Goal: Use online tool/utility: Utilize a website feature to perform a specific function

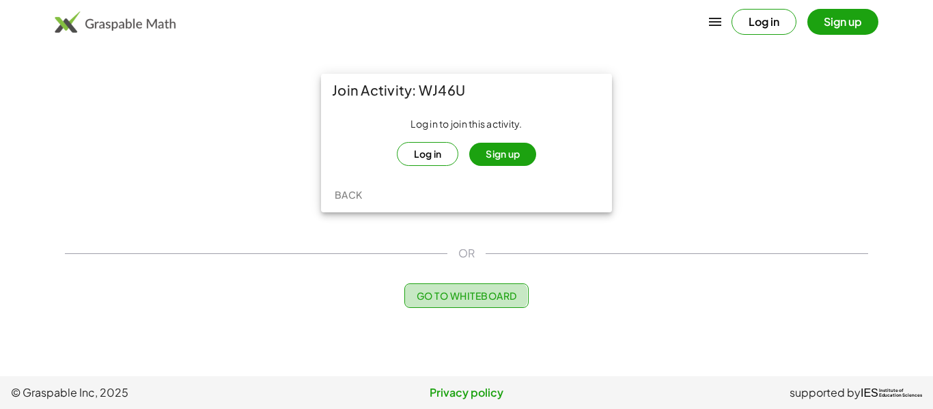
click at [492, 292] on span "Go to Whiteboard" at bounding box center [466, 296] width 100 height 12
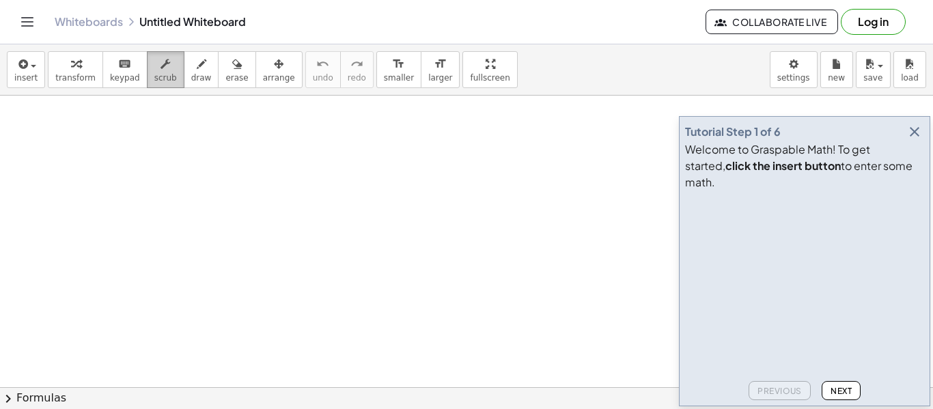
click at [163, 73] on span "scrub" at bounding box center [165, 78] width 23 height 10
drag, startPoint x: 210, startPoint y: 113, endPoint x: 202, endPoint y: 109, distance: 9.2
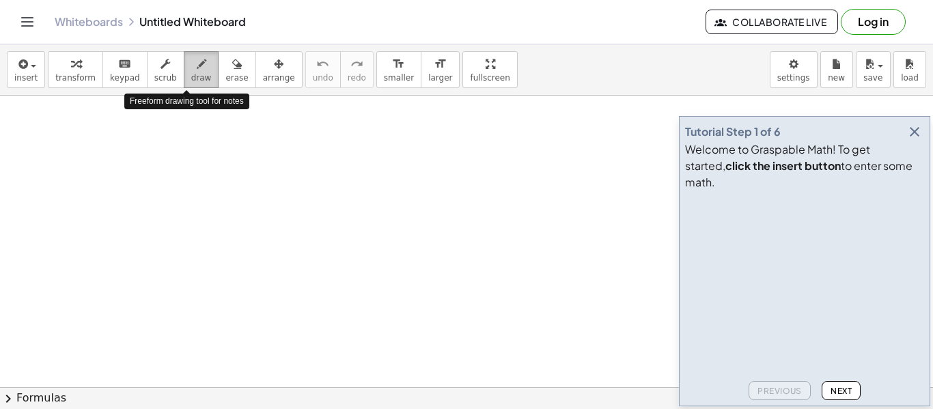
click at [197, 70] on icon "button" at bounding box center [202, 64] width 10 height 16
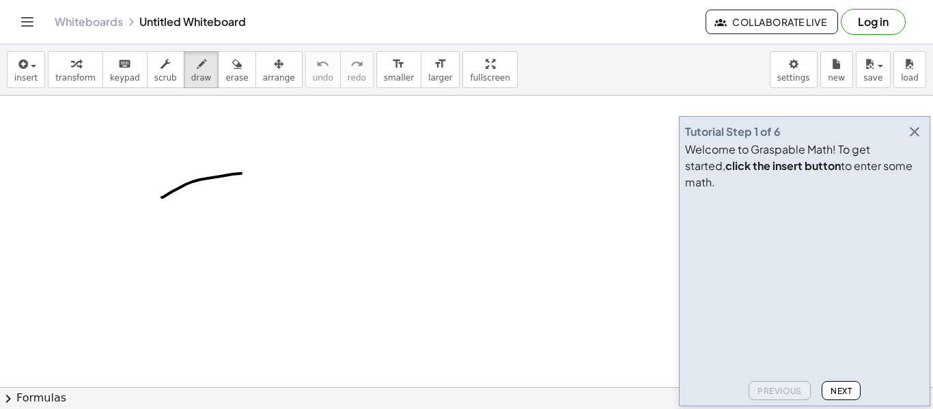
drag, startPoint x: 241, startPoint y: 174, endPoint x: 161, endPoint y: 198, distance: 83.7
click at [161, 56] on icon "button" at bounding box center [166, 64] width 10 height 16
drag, startPoint x: 152, startPoint y: 200, endPoint x: 186, endPoint y: 169, distance: 46.0
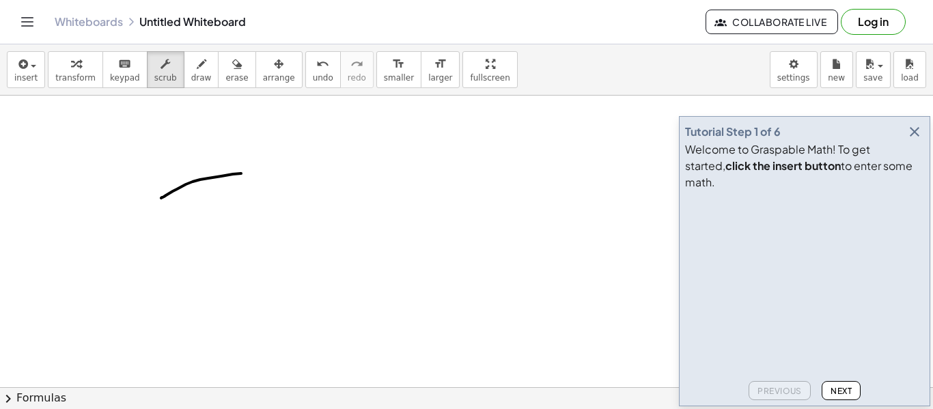
click at [191, 75] on span "draw" at bounding box center [201, 78] width 21 height 10
click at [223, 83] on button "erase" at bounding box center [237, 69] width 38 height 37
drag, startPoint x: 241, startPoint y: 173, endPoint x: 135, endPoint y: 219, distance: 115.7
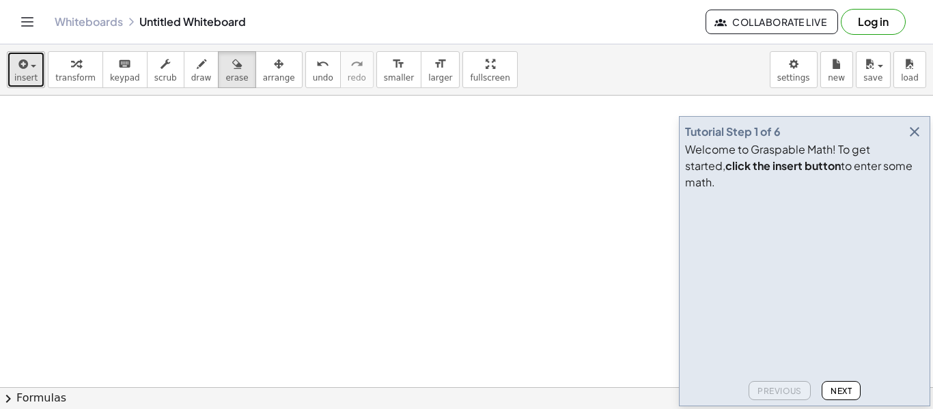
click at [31, 71] on div "button" at bounding box center [25, 63] width 23 height 16
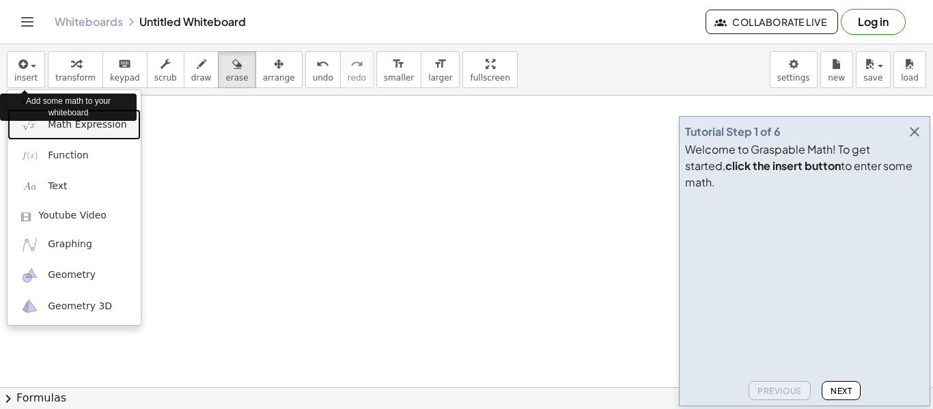
click at [106, 139] on link "Math Expression" at bounding box center [74, 124] width 133 height 31
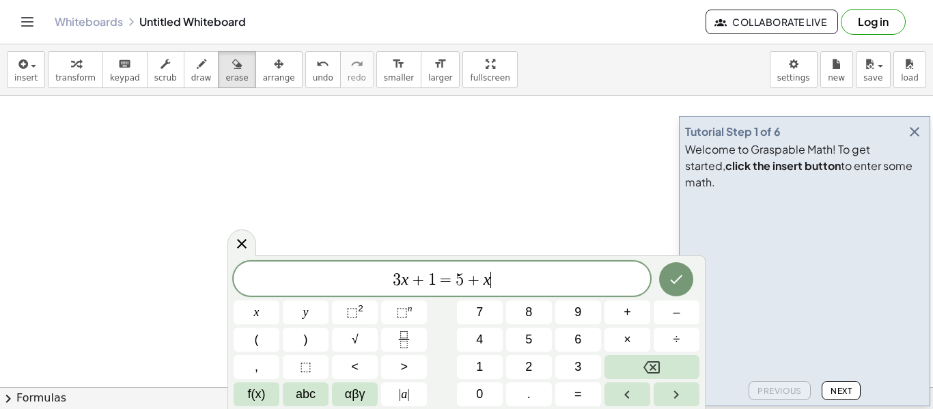
scroll to position [1, 0]
click at [665, 288] on button "Done" at bounding box center [676, 279] width 34 height 34
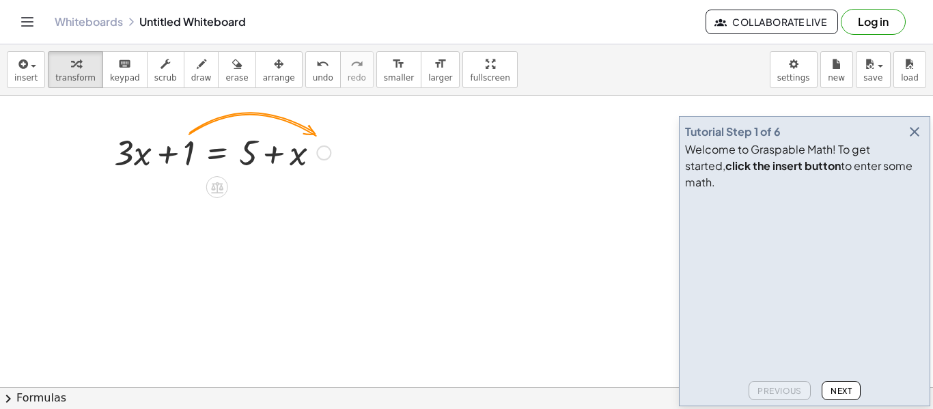
click at [183, 148] on div at bounding box center [222, 151] width 230 height 46
click at [194, 153] on div at bounding box center [222, 151] width 230 height 46
click at [191, 182] on span "−" at bounding box center [190, 188] width 8 height 20
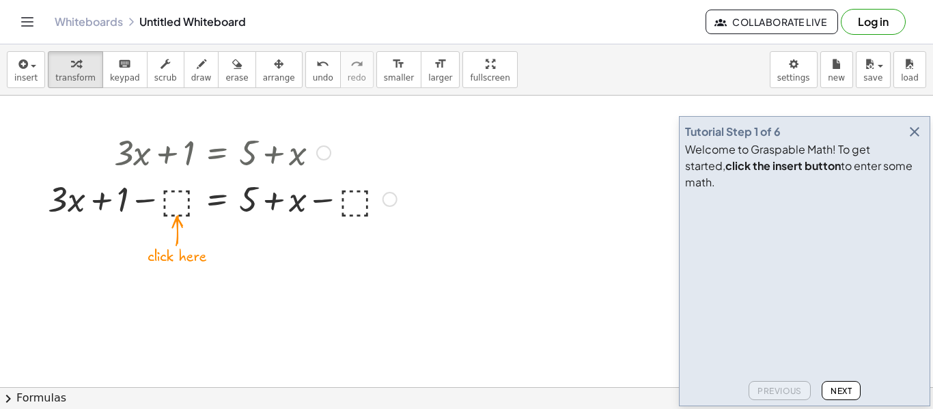
click at [170, 199] on div at bounding box center [222, 198] width 363 height 46
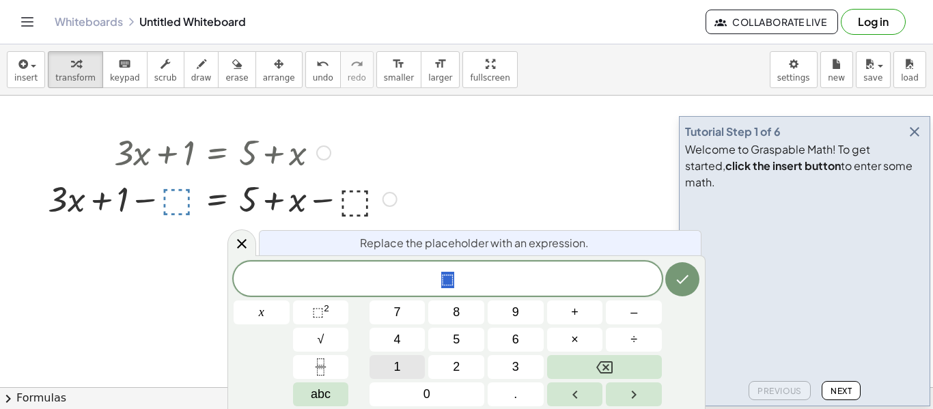
click at [404, 370] on button "1" at bounding box center [398, 367] width 56 height 24
click at [675, 291] on button "Done" at bounding box center [683, 279] width 34 height 34
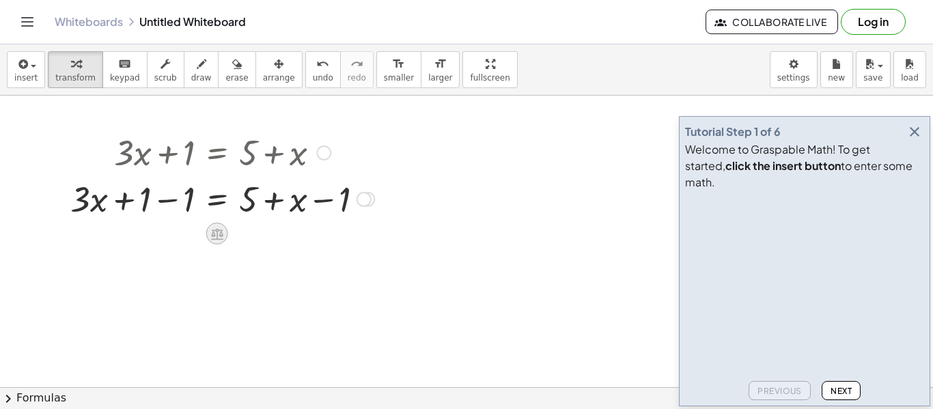
click at [213, 234] on icon at bounding box center [217, 234] width 14 height 14
click at [271, 233] on icon at bounding box center [272, 234] width 8 height 2
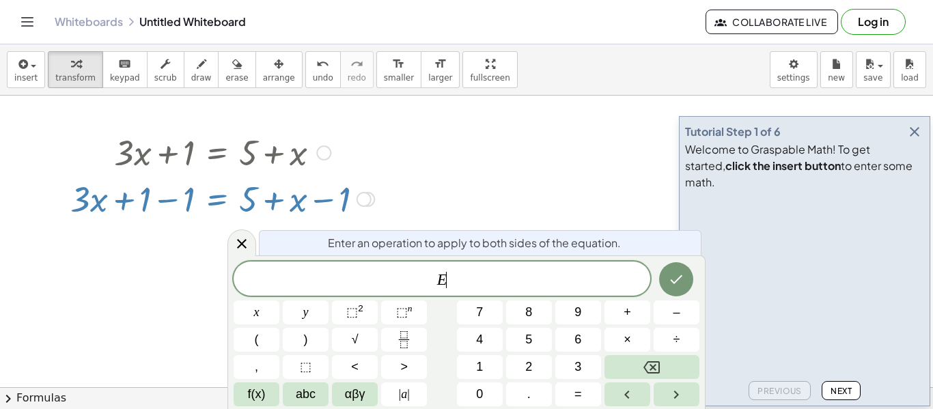
scroll to position [2, 0]
click at [427, 355] on div "8" at bounding box center [404, 367] width 46 height 24
click at [515, 318] on button "8" at bounding box center [529, 313] width 46 height 24
click at [482, 344] on span "4" at bounding box center [479, 340] width 7 height 18
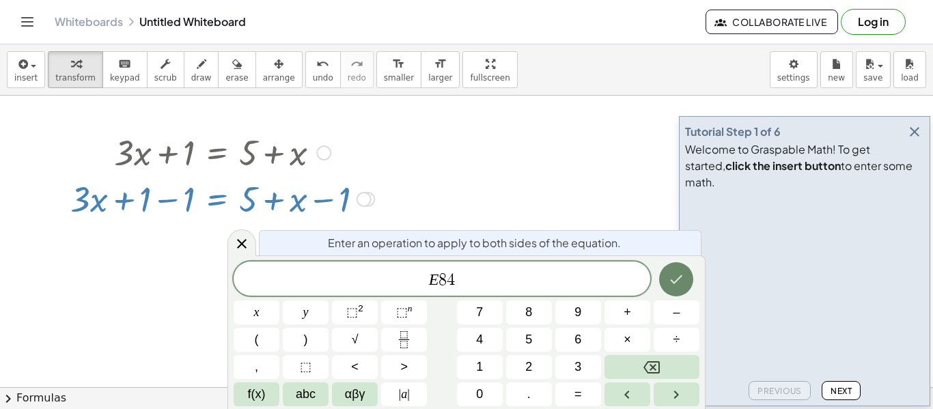
click at [666, 289] on button "Done" at bounding box center [676, 279] width 34 height 34
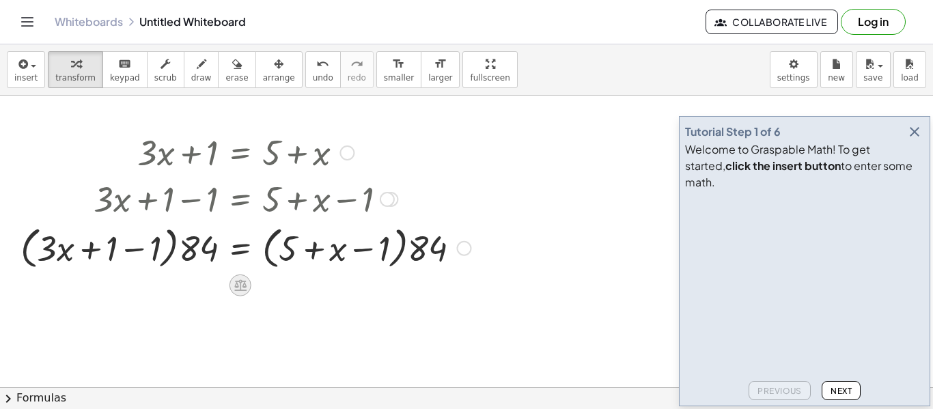
click at [243, 281] on icon at bounding box center [240, 286] width 12 height 12
click at [289, 287] on icon at bounding box center [295, 285] width 12 height 12
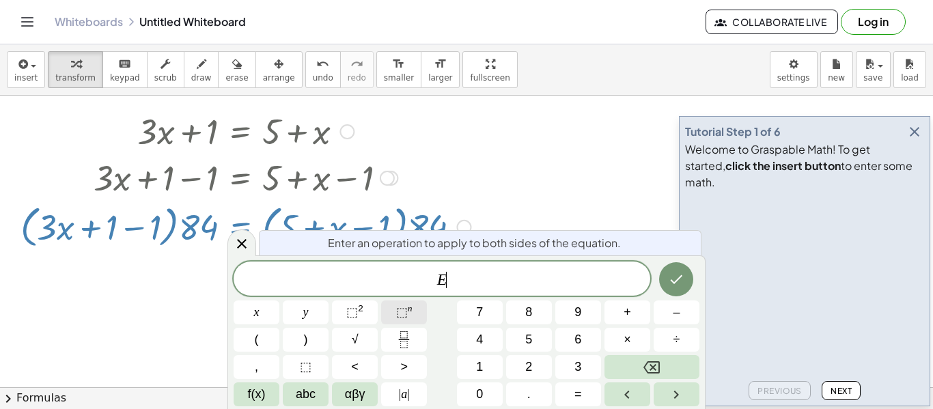
scroll to position [23, 0]
click at [409, 340] on icon "Fraction" at bounding box center [404, 339] width 17 height 17
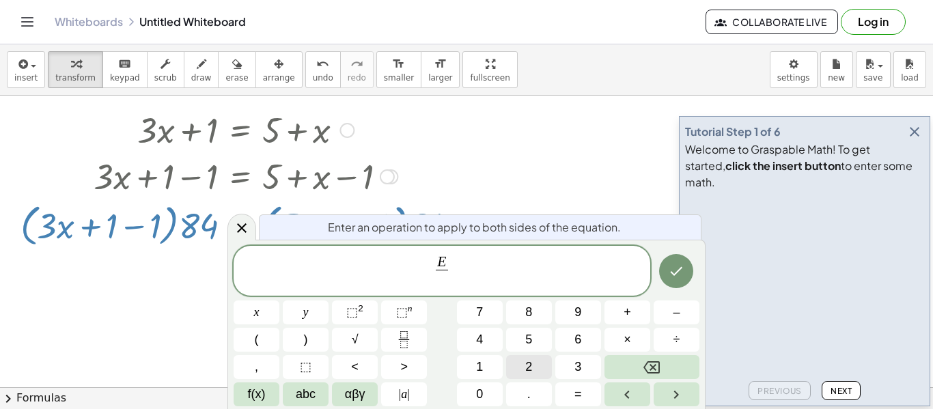
click at [577, 349] on span "6" at bounding box center [578, 340] width 7 height 18
click at [495, 361] on button "1" at bounding box center [480, 367] width 46 height 24
click at [515, 328] on button "5" at bounding box center [529, 340] width 46 height 24
click at [351, 356] on button "<" at bounding box center [355, 367] width 46 height 24
click at [361, 346] on button "√" at bounding box center [355, 340] width 46 height 24
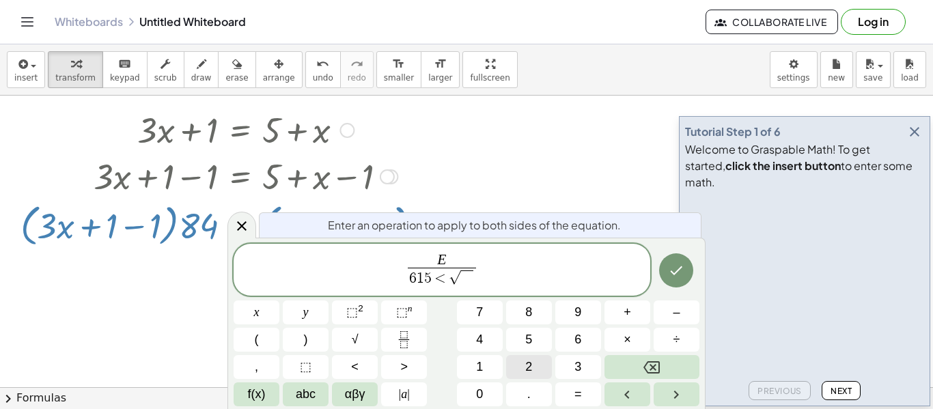
click at [400, 361] on button ">" at bounding box center [404, 367] width 46 height 24
click at [373, 349] on button "√" at bounding box center [355, 340] width 46 height 24
click at [347, 370] on button "<" at bounding box center [355, 367] width 46 height 24
click at [497, 344] on button "4" at bounding box center [480, 340] width 46 height 24
click at [500, 349] on button "4" at bounding box center [480, 340] width 46 height 24
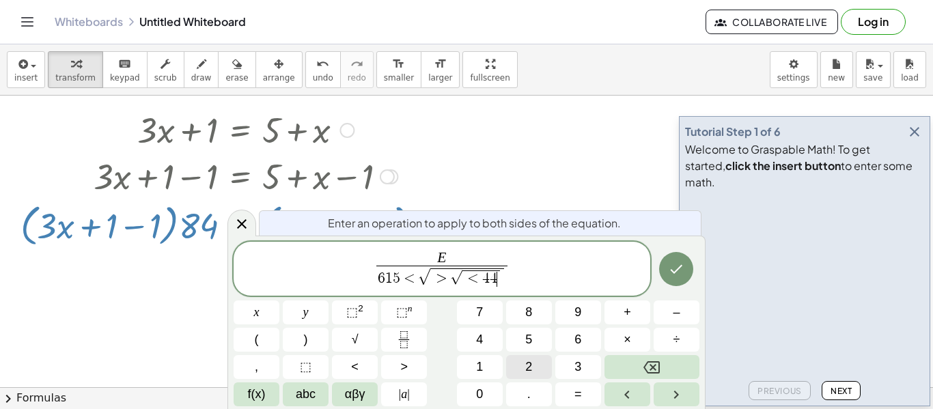
click at [534, 336] on button "5" at bounding box center [529, 340] width 46 height 24
click at [509, 360] on button "2" at bounding box center [529, 367] width 46 height 24
click at [477, 370] on span "1" at bounding box center [479, 367] width 7 height 18
click at [676, 272] on icon "Done" at bounding box center [677, 269] width 12 height 9
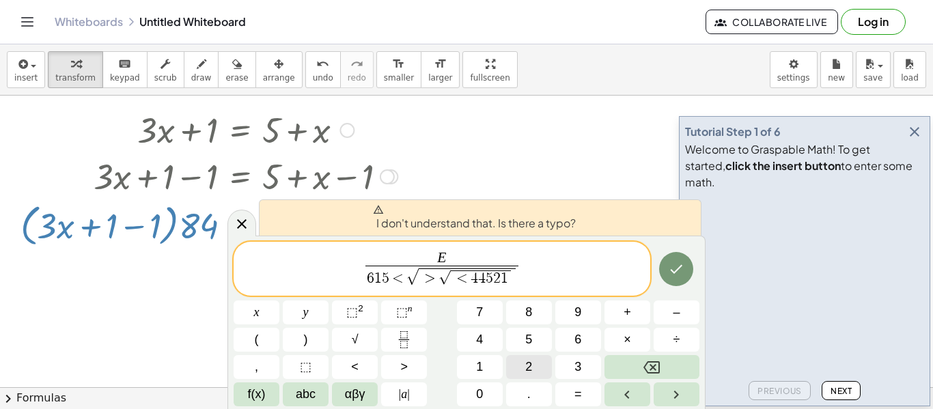
click at [682, 370] on button "Backspace" at bounding box center [652, 367] width 95 height 24
click at [672, 373] on button "Backspace" at bounding box center [652, 367] width 95 height 24
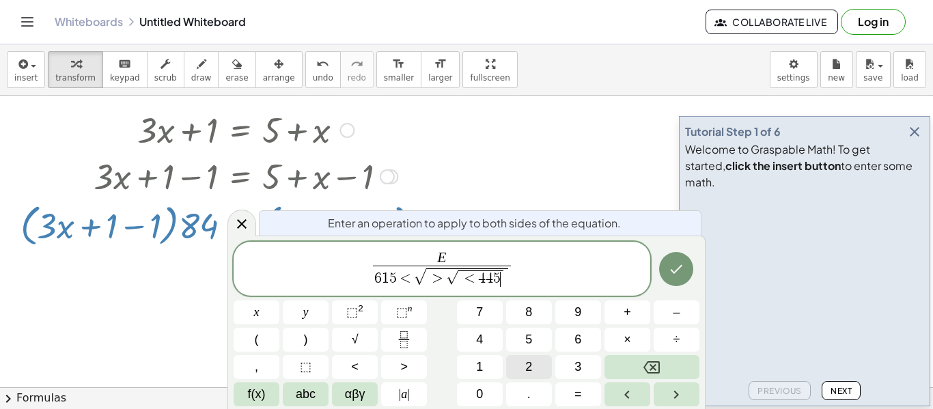
click at [669, 371] on button "Backspace" at bounding box center [652, 367] width 95 height 24
click at [644, 369] on icon "Backspace" at bounding box center [652, 367] width 16 height 16
click at [646, 374] on icon "Backspace" at bounding box center [652, 367] width 16 height 16
click at [643, 374] on button "Backspace" at bounding box center [652, 367] width 95 height 24
click at [642, 376] on button "Backspace" at bounding box center [652, 367] width 95 height 24
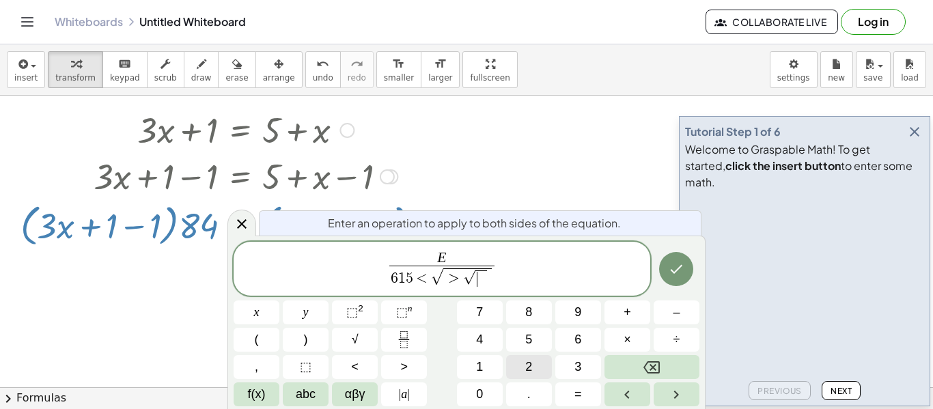
click at [649, 375] on icon "Backspace" at bounding box center [652, 367] width 16 height 16
click at [653, 377] on button "Backspace" at bounding box center [652, 367] width 95 height 24
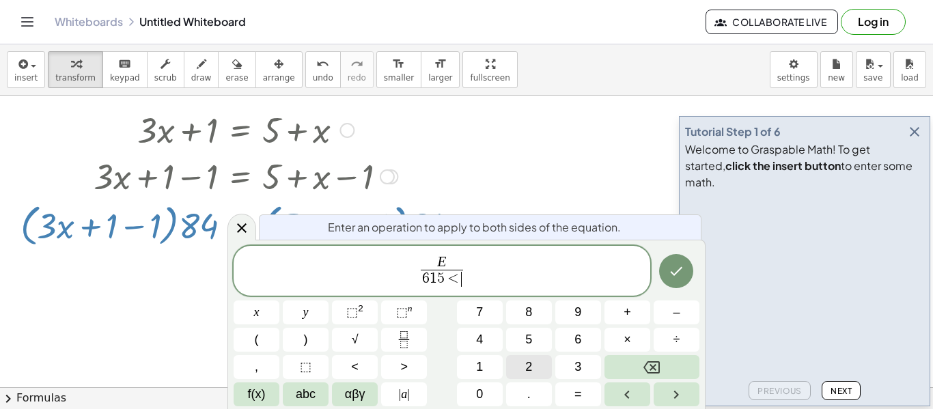
click at [651, 379] on button "Backspace" at bounding box center [652, 367] width 95 height 24
click at [649, 376] on button "Backspace" at bounding box center [652, 367] width 95 height 24
click at [359, 342] on button "√" at bounding box center [355, 340] width 46 height 24
click at [542, 349] on button "5" at bounding box center [529, 340] width 46 height 24
click at [476, 378] on button "1" at bounding box center [480, 367] width 46 height 24
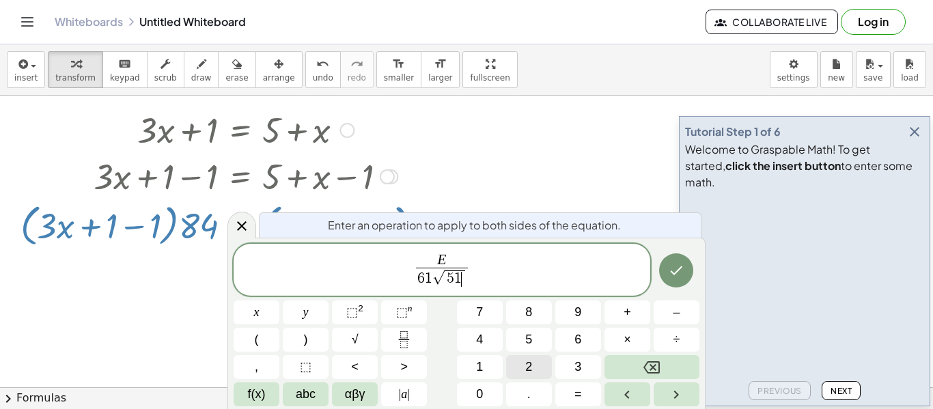
click at [687, 264] on button "Done" at bounding box center [676, 271] width 34 height 34
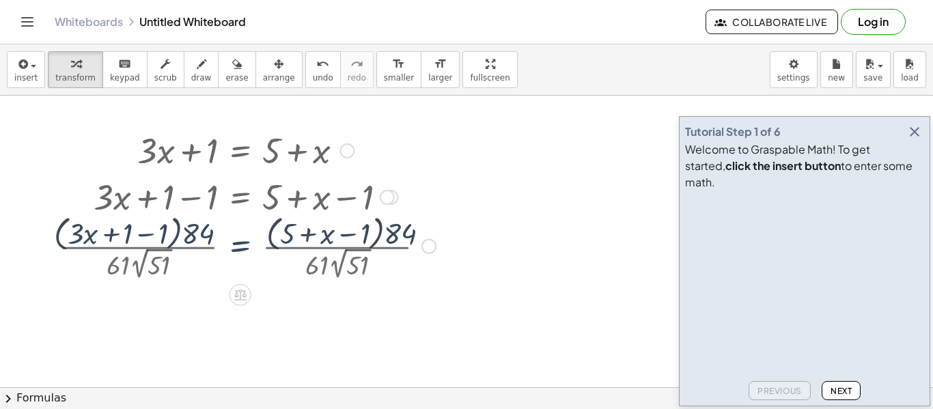
scroll to position [0, 0]
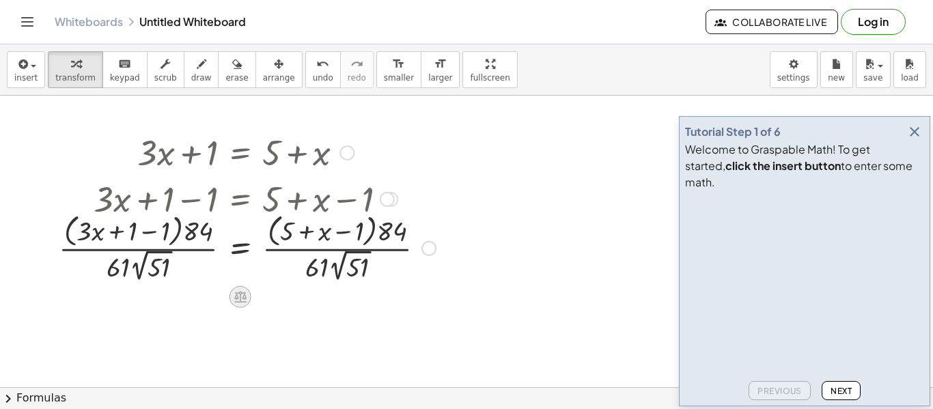
click at [235, 301] on icon at bounding box center [240, 297] width 14 height 14
click at [293, 305] on div at bounding box center [295, 297] width 22 height 22
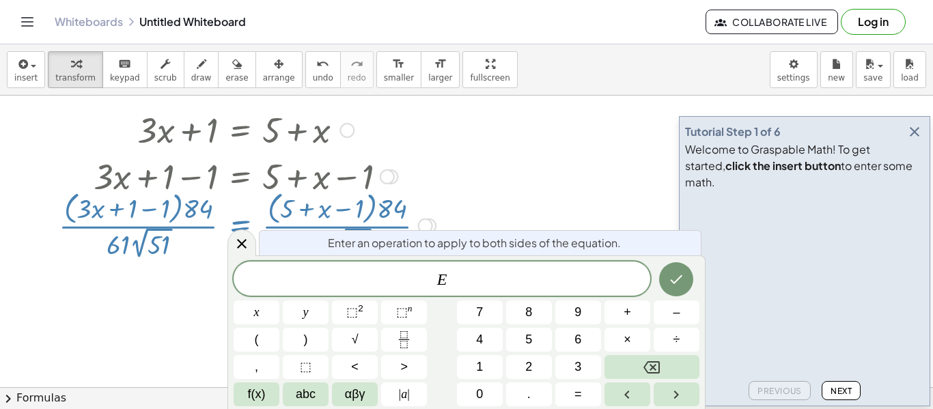
scroll to position [23, 0]
click at [361, 373] on button "<" at bounding box center [355, 367] width 46 height 24
click at [482, 328] on button "4" at bounding box center [480, 340] width 46 height 24
click at [532, 331] on span "5" at bounding box center [528, 340] width 7 height 18
click at [671, 287] on icon "Done" at bounding box center [676, 279] width 16 height 16
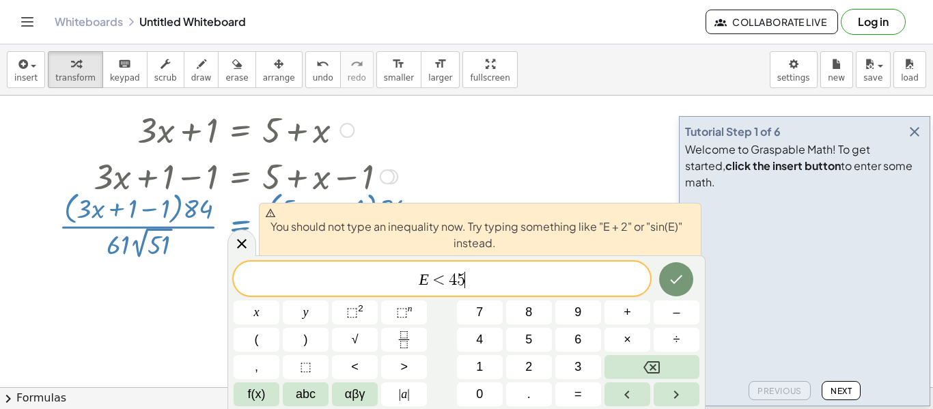
click at [683, 287] on icon "Done" at bounding box center [676, 279] width 16 height 16
click at [687, 370] on button "Backspace" at bounding box center [652, 367] width 95 height 24
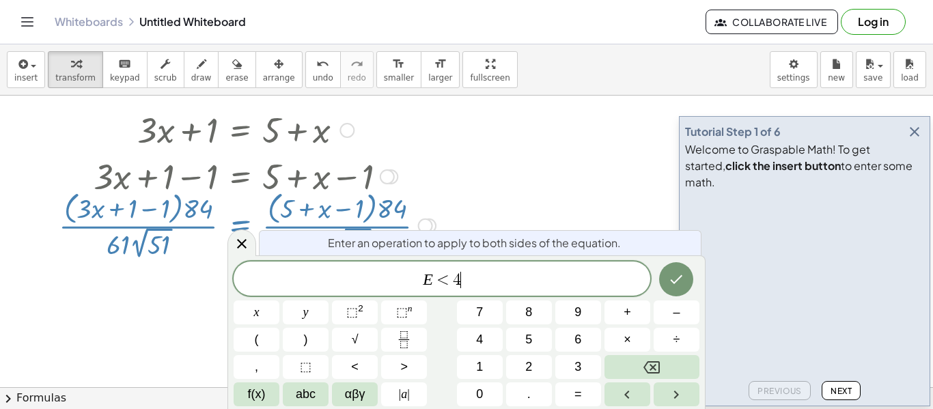
click at [685, 370] on button "Backspace" at bounding box center [652, 367] width 95 height 24
click at [664, 372] on button "Backspace" at bounding box center [652, 367] width 95 height 24
click at [314, 323] on button "y" at bounding box center [306, 313] width 46 height 24
click at [685, 273] on icon "Done" at bounding box center [676, 279] width 16 height 16
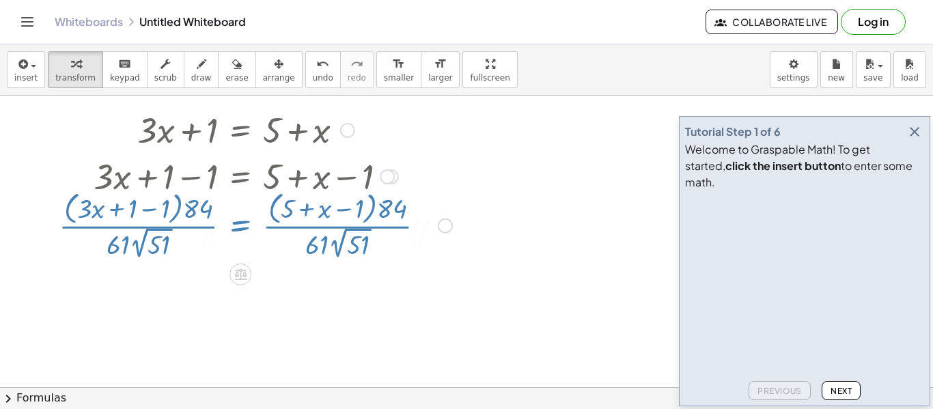
scroll to position [18, 0]
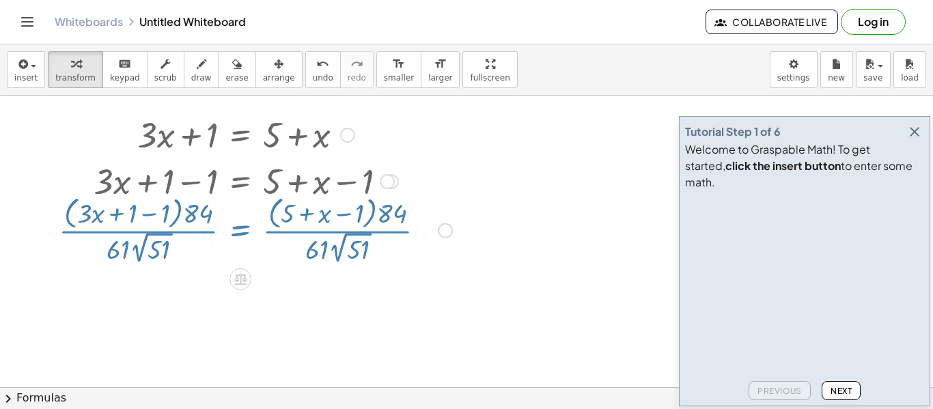
click at [681, 292] on div "Tutorial Step 1 of 6 Welcome to Graspable Math! To get started, click the inser…" at bounding box center [804, 261] width 251 height 290
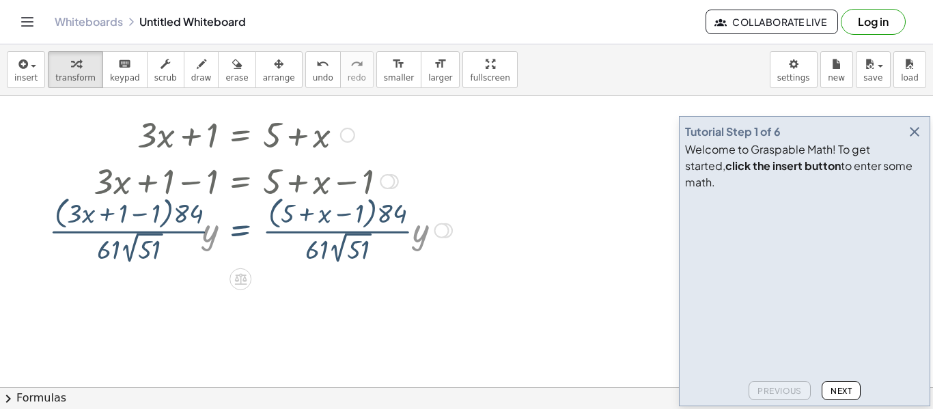
scroll to position [0, 0]
